Goal: Information Seeking & Learning: Check status

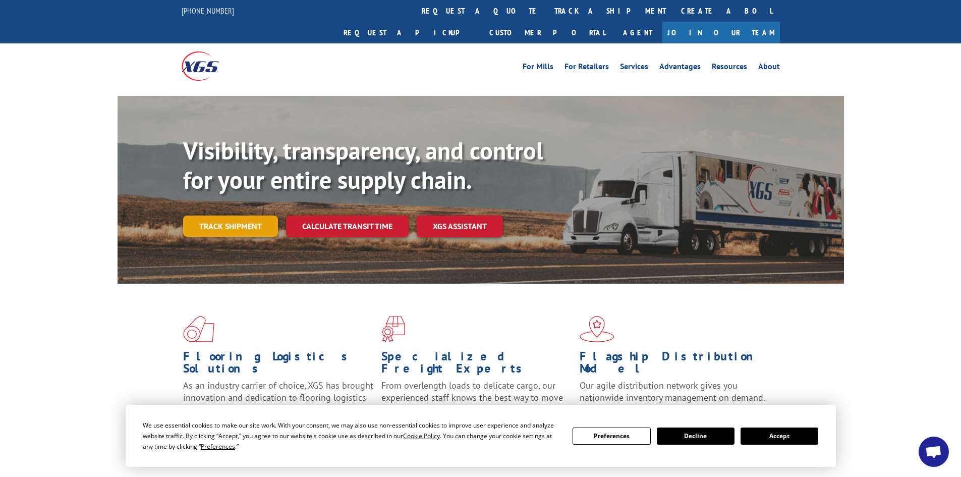
click at [234, 215] on link "Track shipment" at bounding box center [230, 225] width 95 height 21
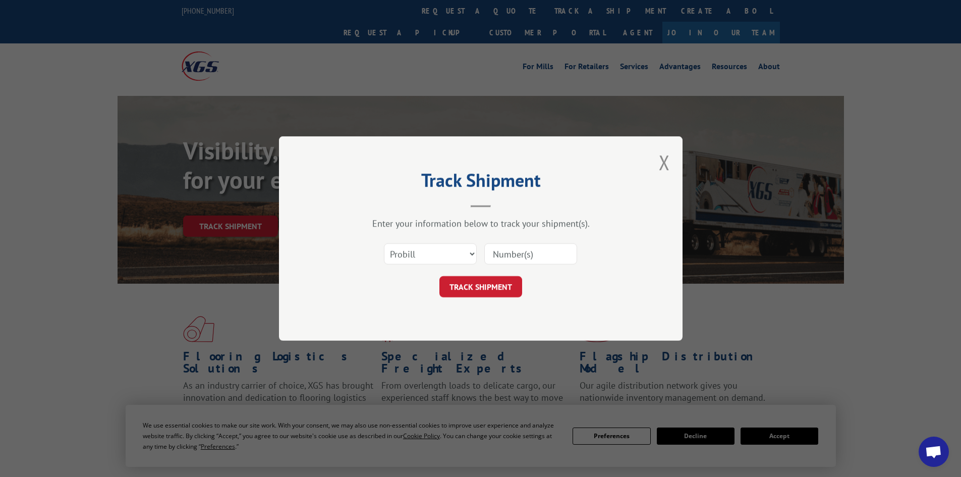
paste input "17686646"
type input "17686646"
click at [505, 286] on button "TRACK SHIPMENT" at bounding box center [480, 286] width 83 height 21
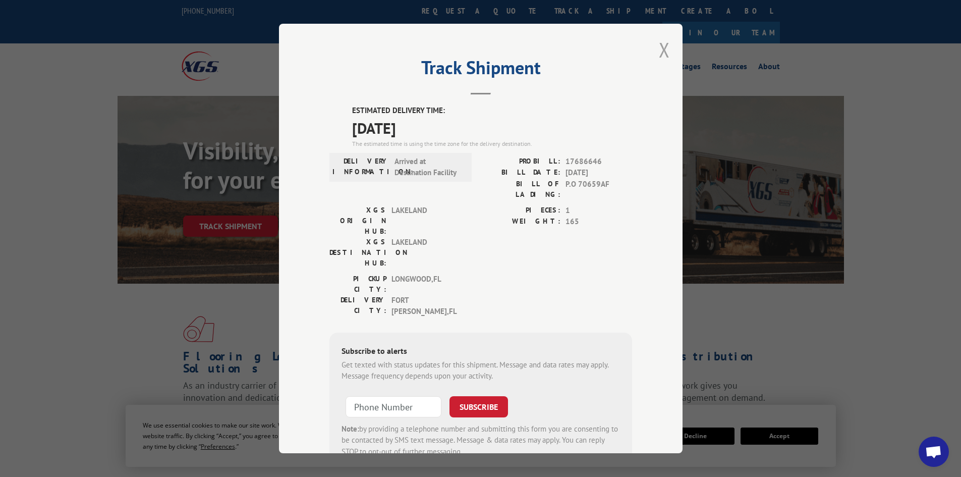
click at [659, 49] on button "Close modal" at bounding box center [664, 49] width 11 height 27
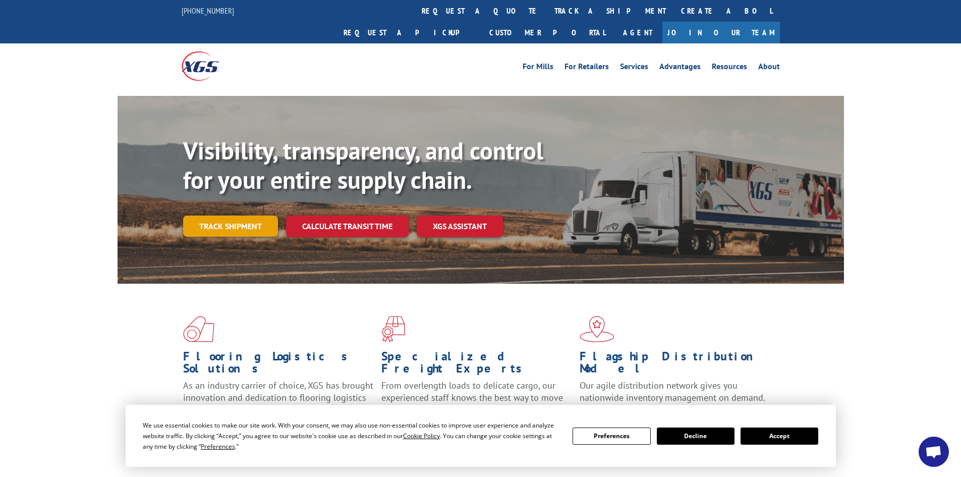
click at [243, 215] on link "Track shipment" at bounding box center [230, 225] width 95 height 21
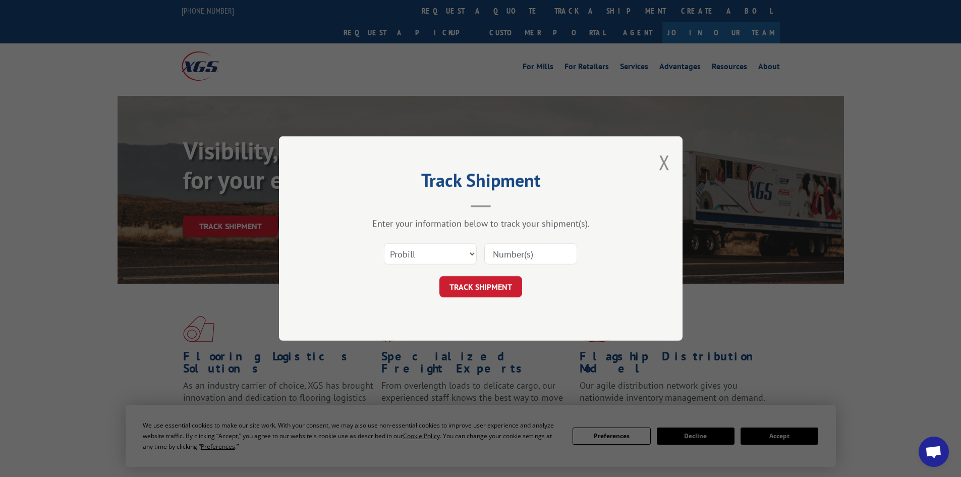
paste input "17686646"
type input "17686646"
click at [495, 284] on button "TRACK SHIPMENT" at bounding box center [480, 286] width 83 height 21
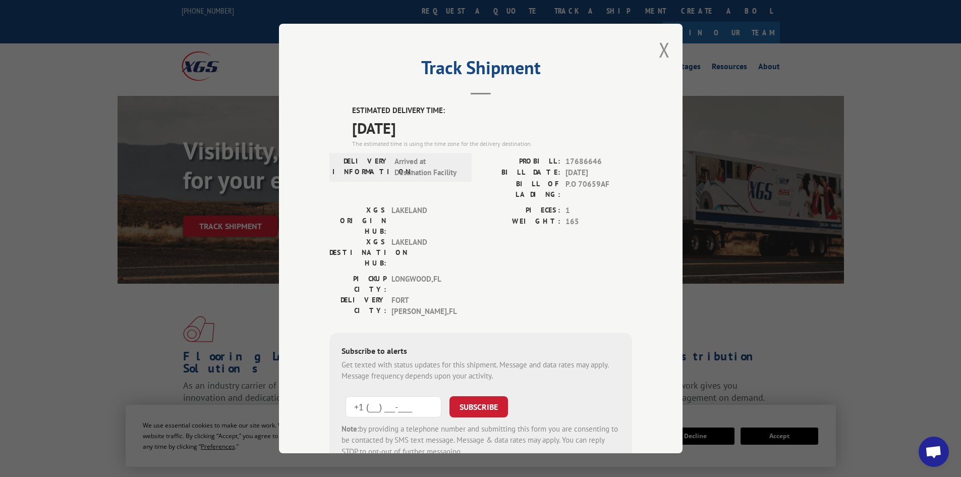
click at [391, 396] on input "+1 (___) ___-____" at bounding box center [393, 406] width 96 height 21
type input "[PHONE_NUMBER]"
click at [488, 396] on button "SUBSCRIBE" at bounding box center [478, 406] width 58 height 21
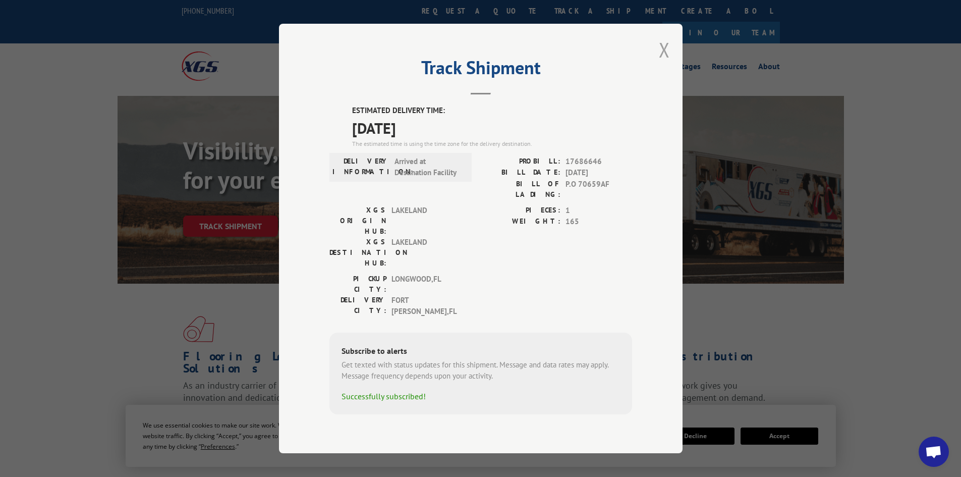
click at [661, 63] on button "Close modal" at bounding box center [664, 49] width 11 height 27
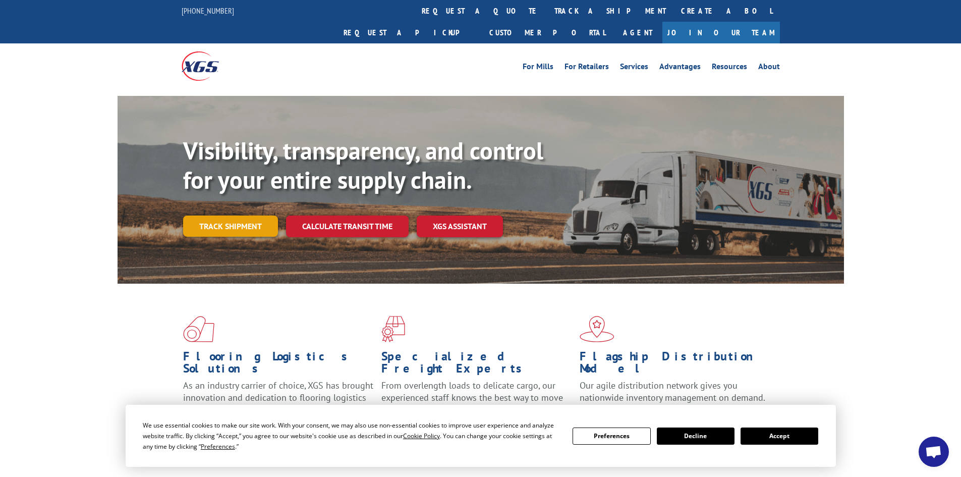
click at [240, 215] on link "Track shipment" at bounding box center [230, 225] width 95 height 21
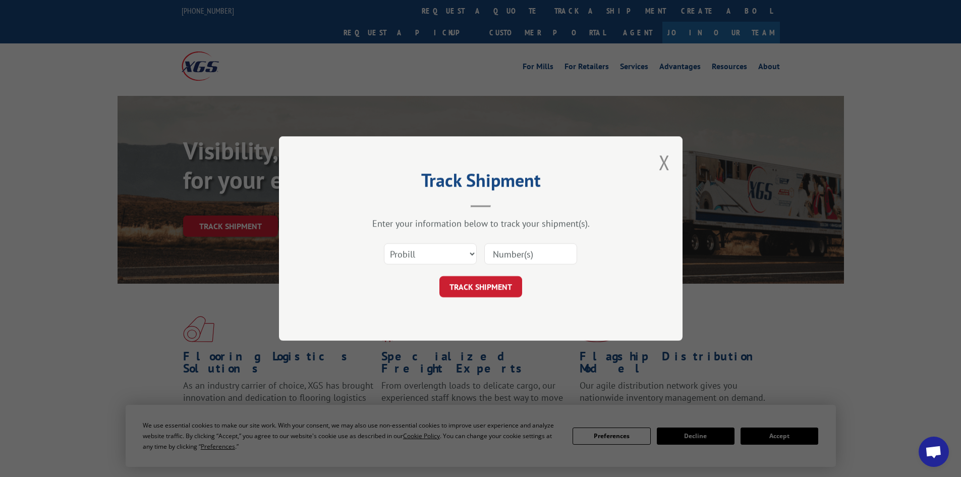
paste input "17685105"
type input "17685105"
click at [490, 284] on button "TRACK SHIPMENT" at bounding box center [480, 286] width 83 height 21
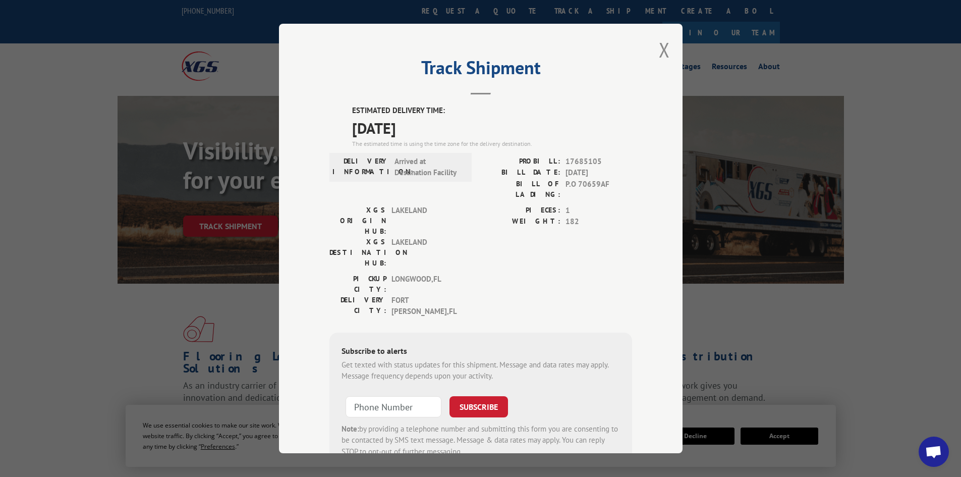
click at [662, 48] on button "Close modal" at bounding box center [664, 49] width 11 height 27
